Goal: Transaction & Acquisition: Book appointment/travel/reservation

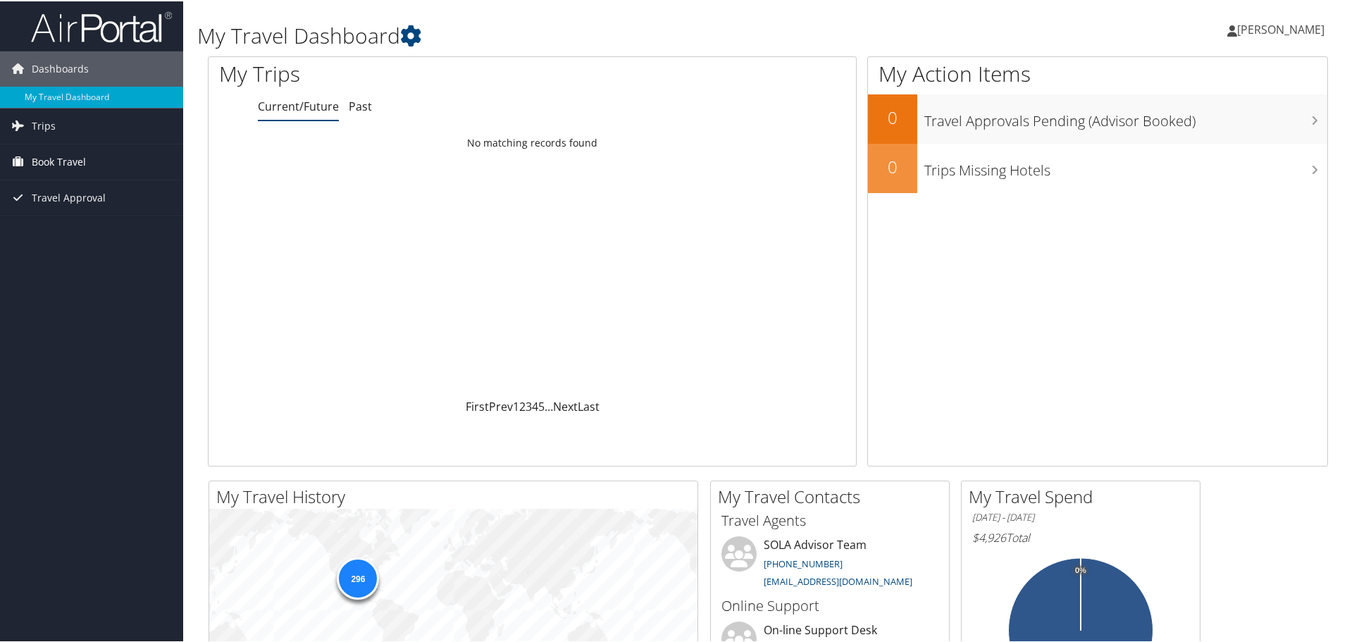
click at [58, 166] on span "Book Travel" at bounding box center [59, 160] width 54 height 35
click at [63, 203] on link "Book/Manage Online Trips" at bounding box center [91, 209] width 183 height 21
